Goal: Transaction & Acquisition: Purchase product/service

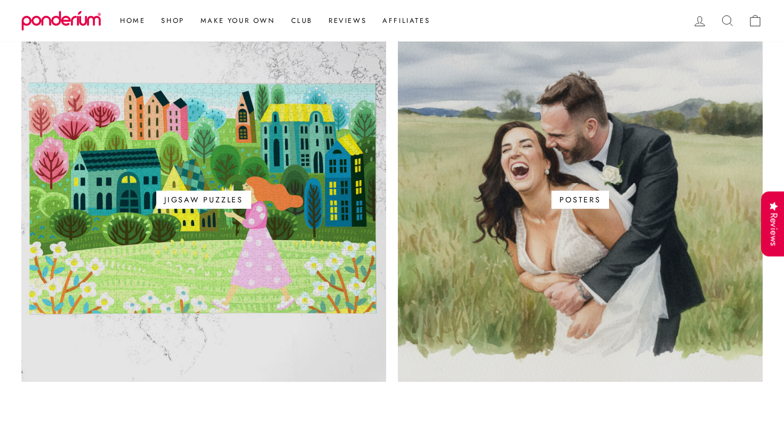
scroll to position [682, 0]
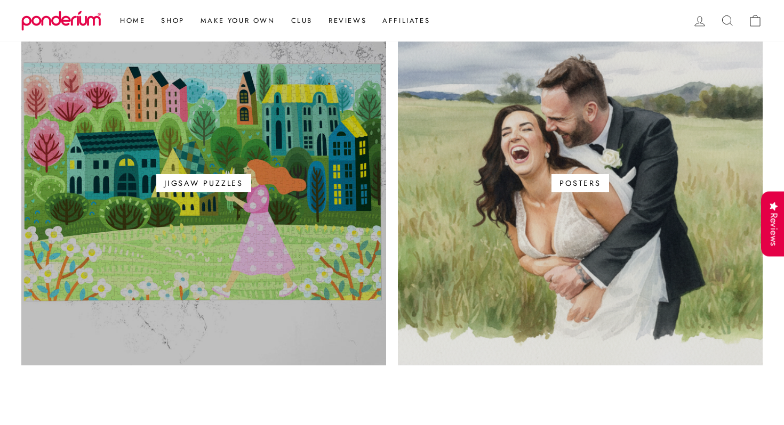
click at [228, 181] on span "Jigsaw Puzzles" at bounding box center [203, 183] width 95 height 18
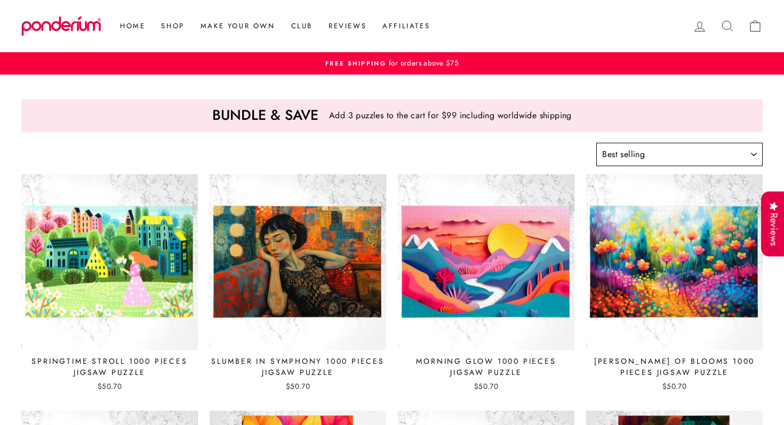
click at [701, 144] on select "Sort Featured Best selling Alphabetically, A-Z Alphabetically, Z-A Price, low t…" at bounding box center [679, 154] width 166 height 23
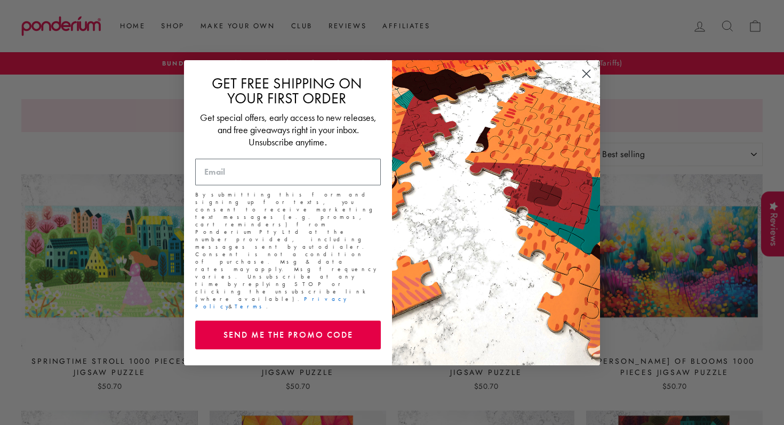
click at [585, 77] on icon "Close dialog" at bounding box center [586, 73] width 7 height 7
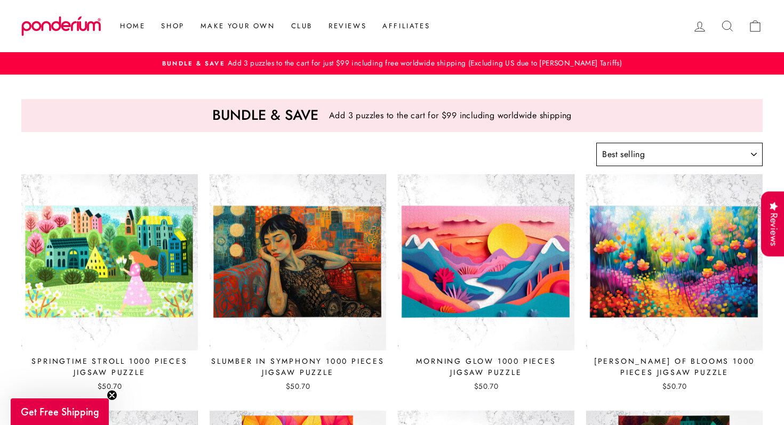
click at [732, 151] on select "Sort Featured Best selling Alphabetically, A-Z Alphabetically, Z-A Price, low t…" at bounding box center [679, 154] width 166 height 23
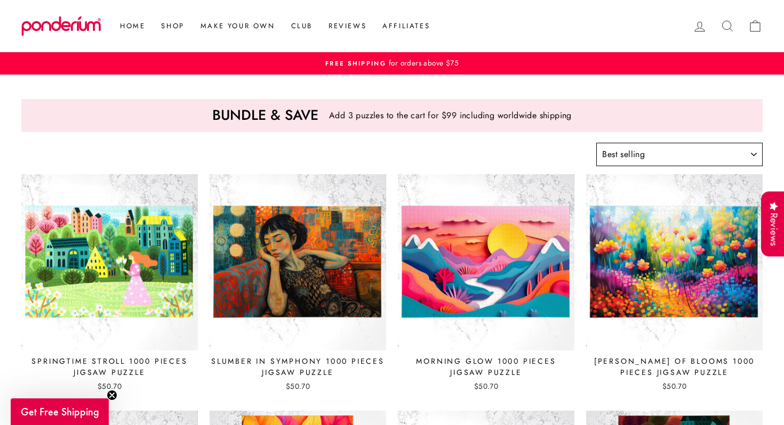
select select "price-ascending"
click at [596, 143] on select "Sort Featured Best selling Alphabetically, A-Z Alphabetically, Z-A Price, low t…" at bounding box center [679, 154] width 166 height 23
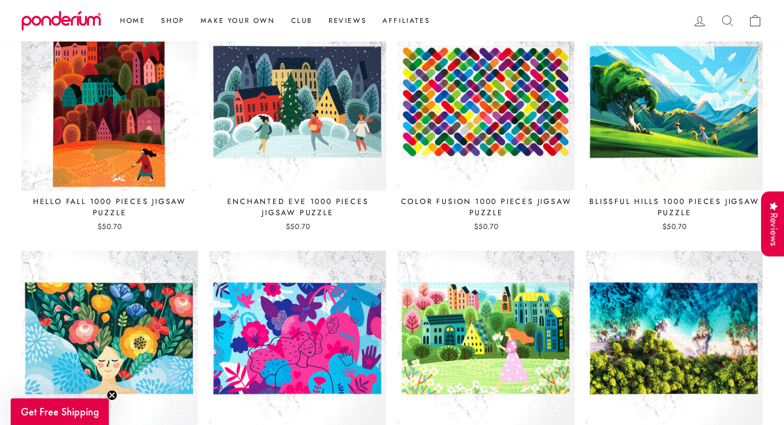
scroll to position [734, 0]
